Goal: Find specific page/section: Find specific page/section

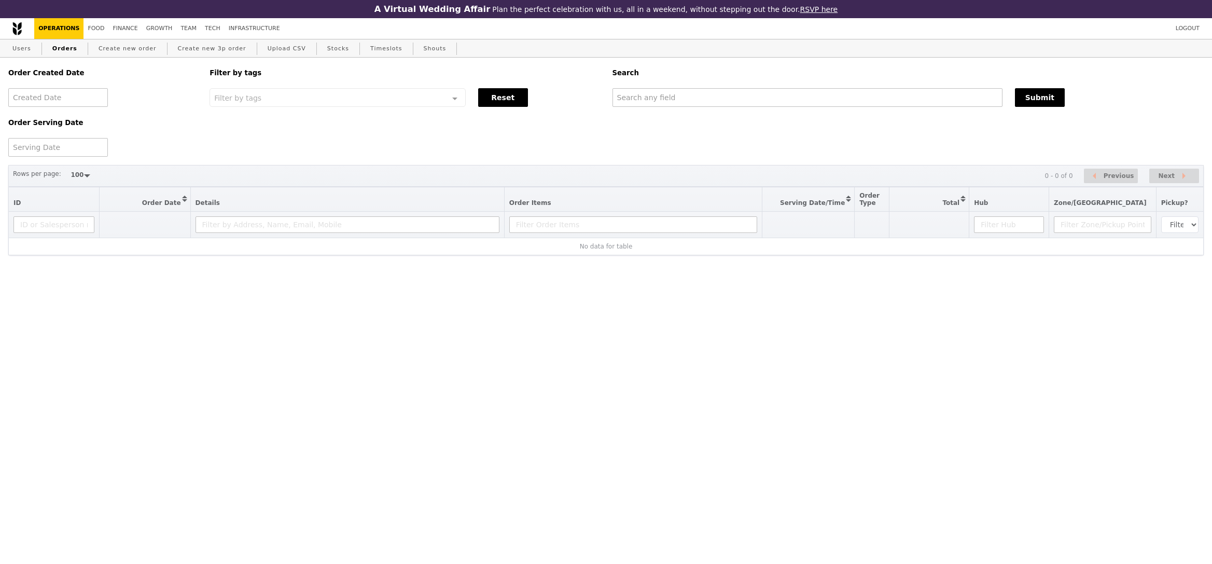
select select "100"
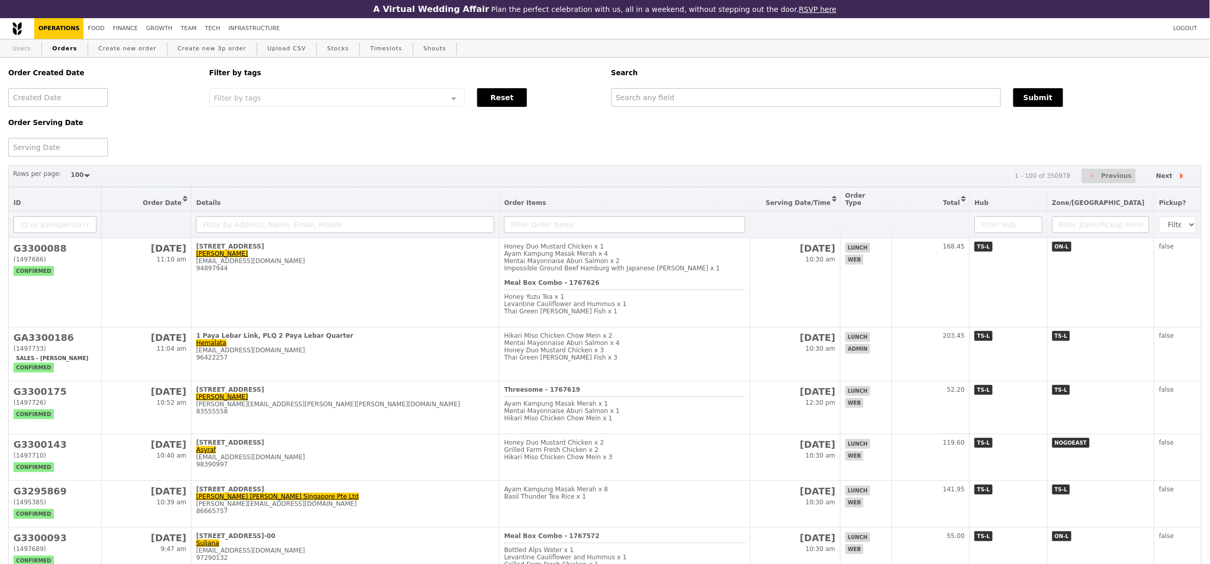
click at [29, 53] on link "Users" at bounding box center [21, 48] width 27 height 19
